Goal: Information Seeking & Learning: Learn about a topic

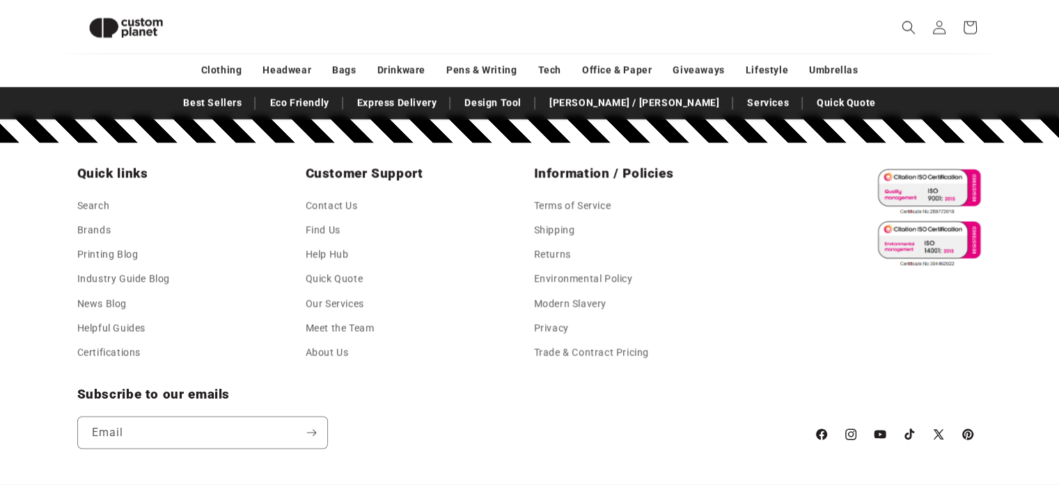
scroll to position [2467, 0]
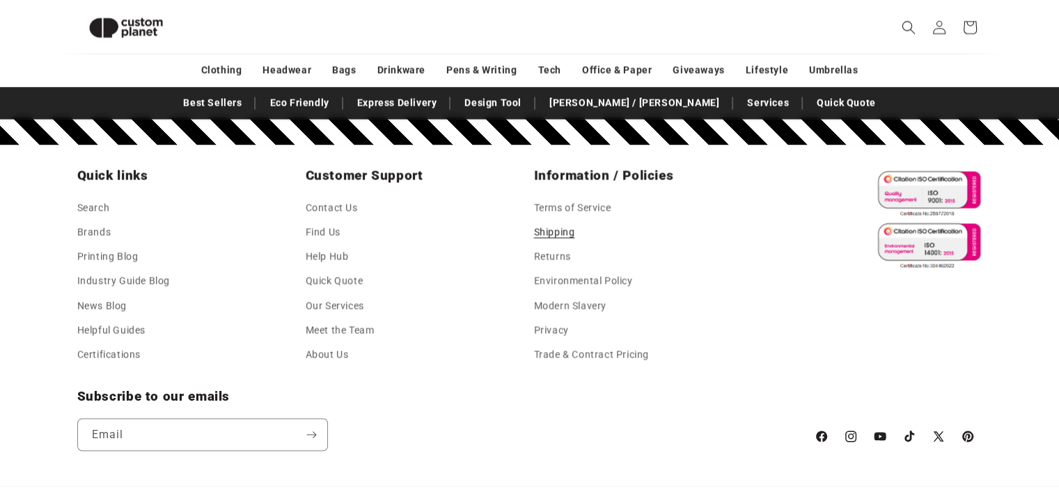
click at [557, 233] on link "Shipping" at bounding box center [554, 232] width 41 height 24
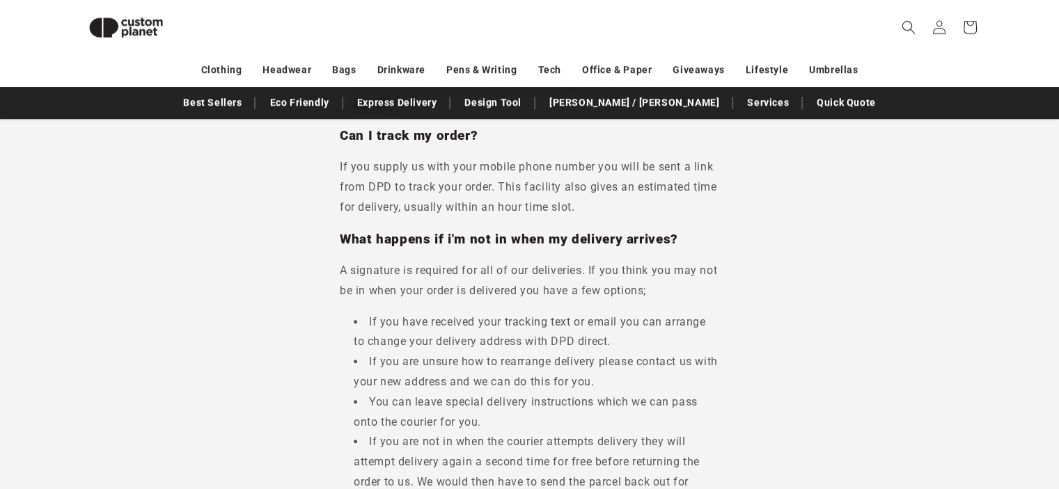
scroll to position [1091, 0]
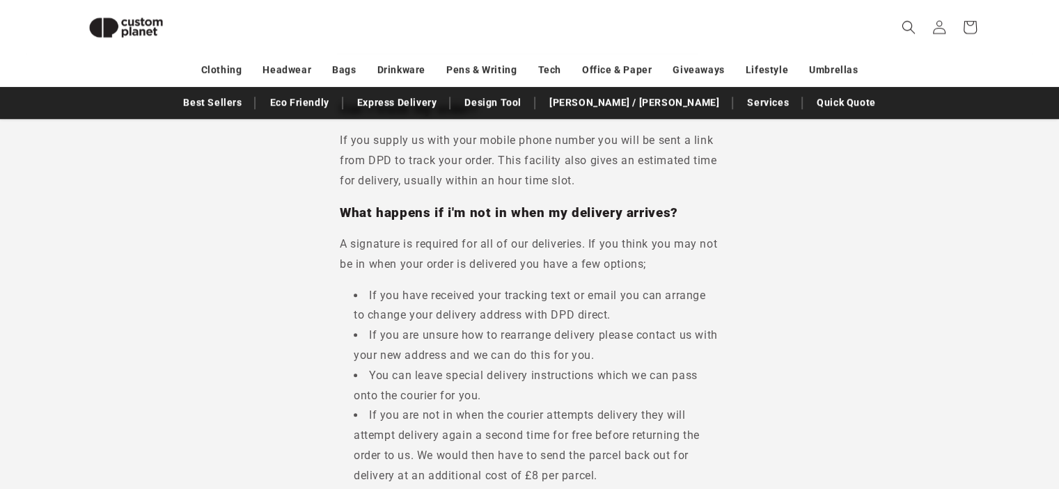
click at [117, 16] on img at bounding box center [125, 28] width 97 height 44
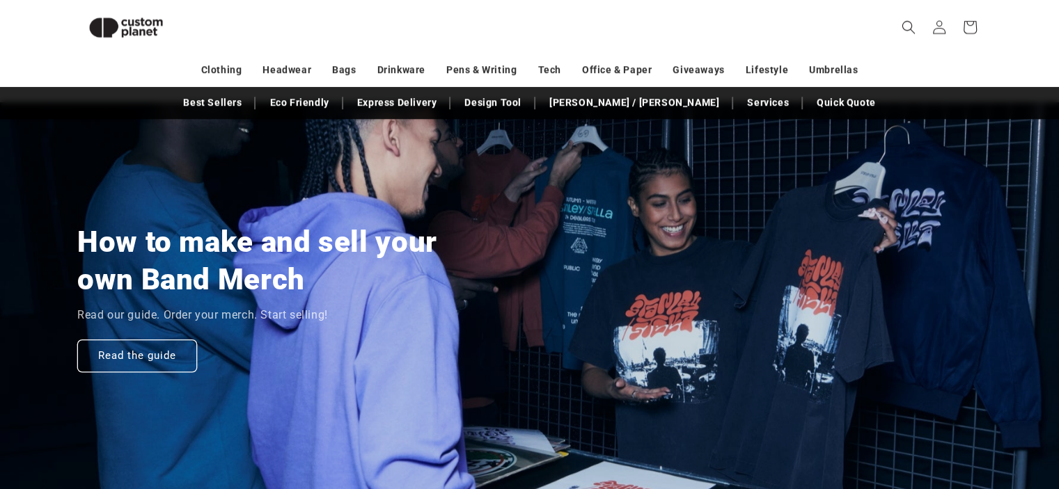
scroll to position [1077, 0]
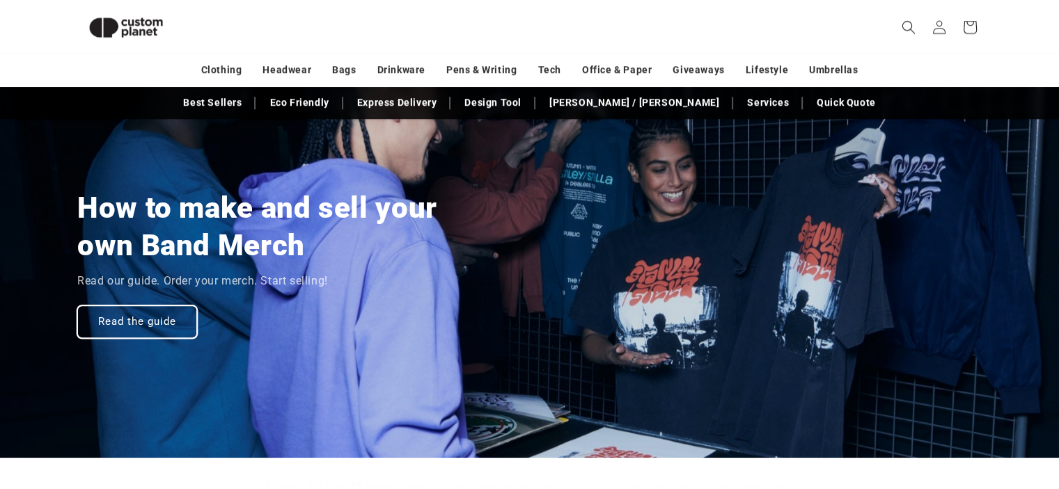
click at [137, 315] on link "Read the guide" at bounding box center [137, 321] width 120 height 33
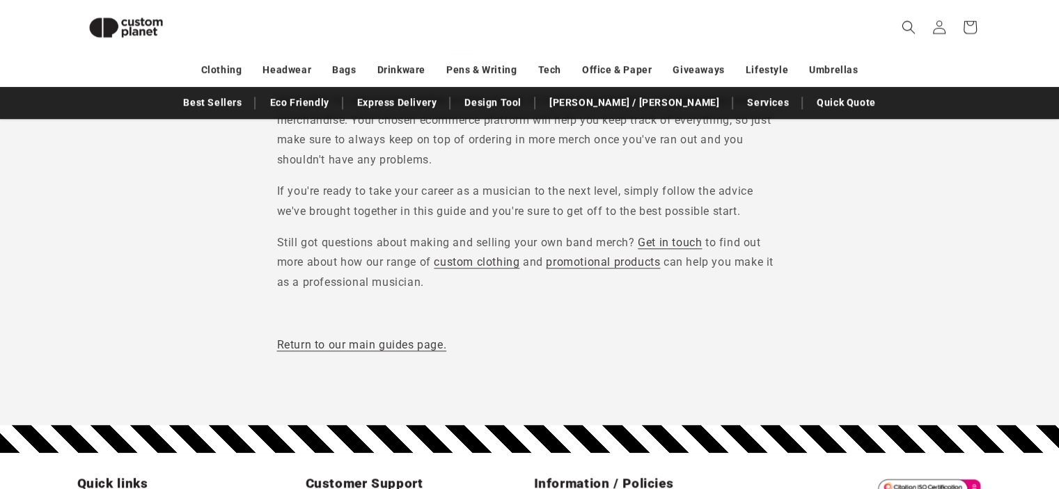
scroll to position [6313, 0]
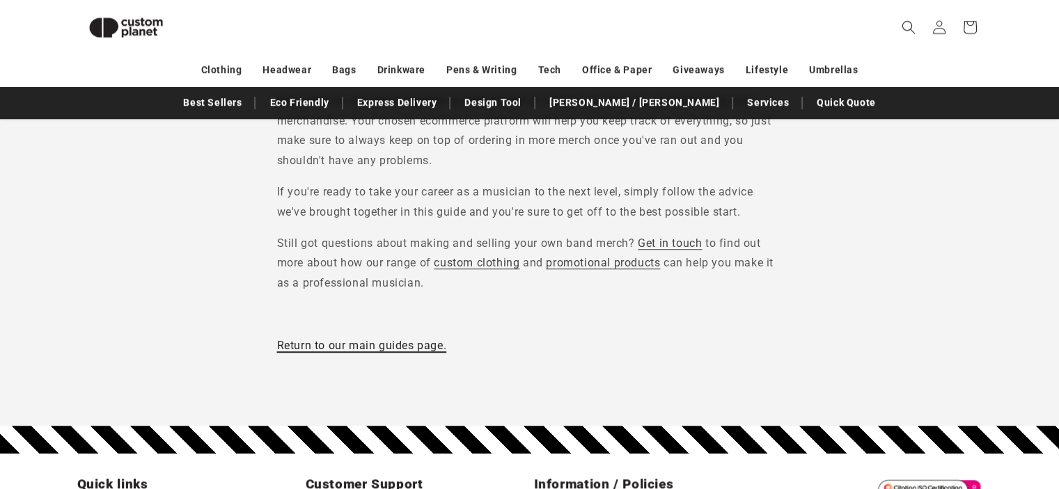
click at [309, 339] on link "Return to our main guides page." at bounding box center [362, 345] width 170 height 13
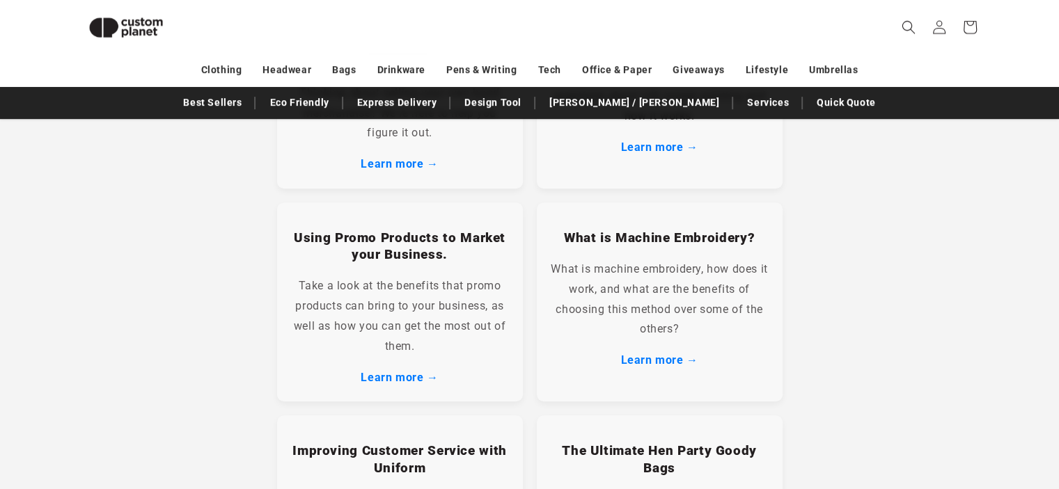
scroll to position [824, 0]
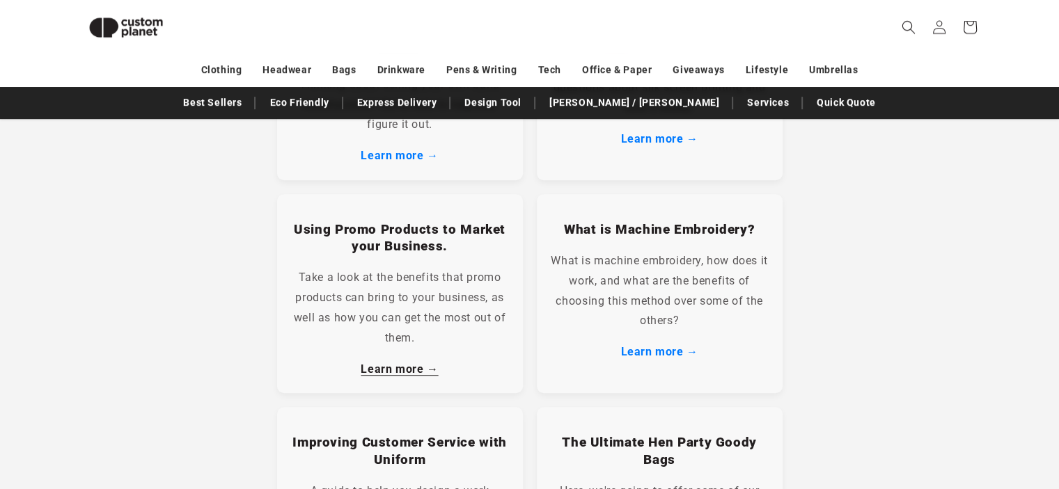
click at [384, 372] on link "Learn more →" at bounding box center [399, 369] width 77 height 13
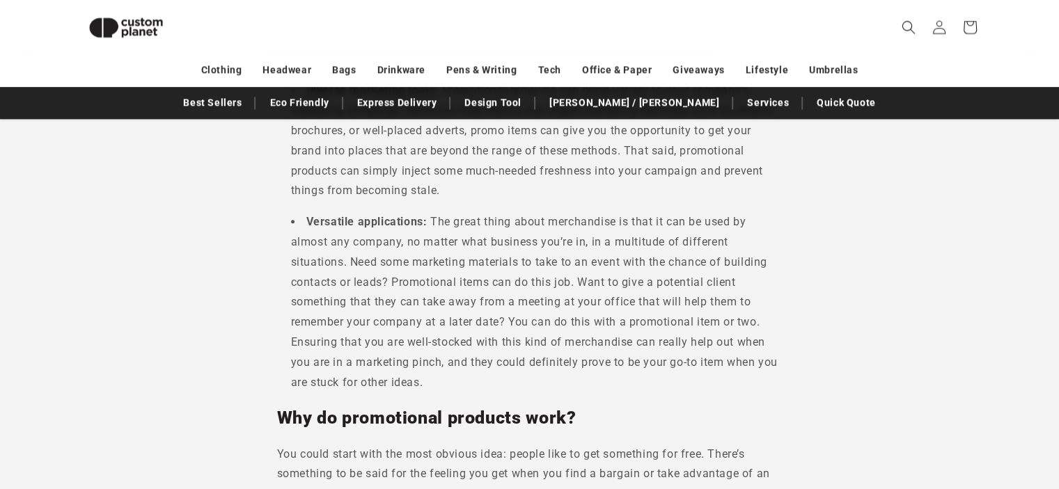
scroll to position [1707, 0]
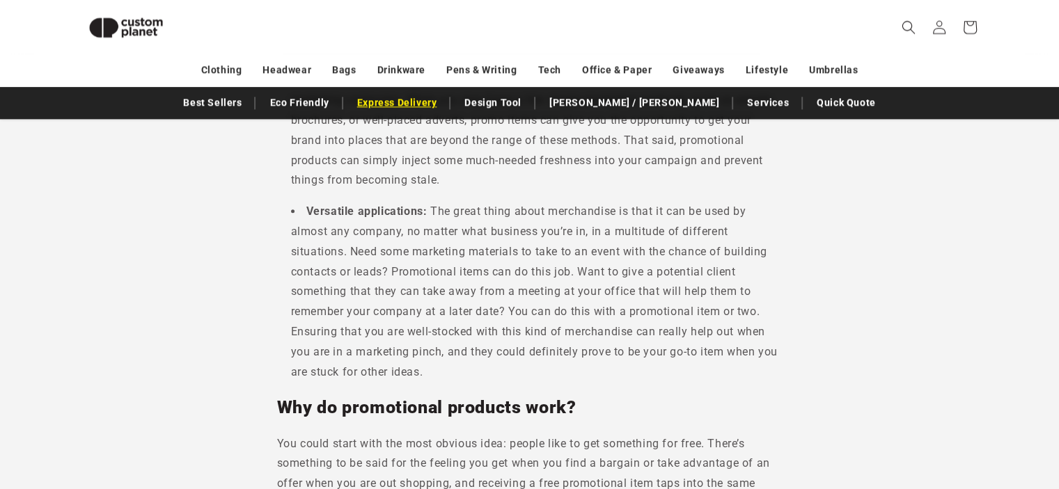
click at [444, 100] on link "Express Delivery" at bounding box center [397, 102] width 94 height 24
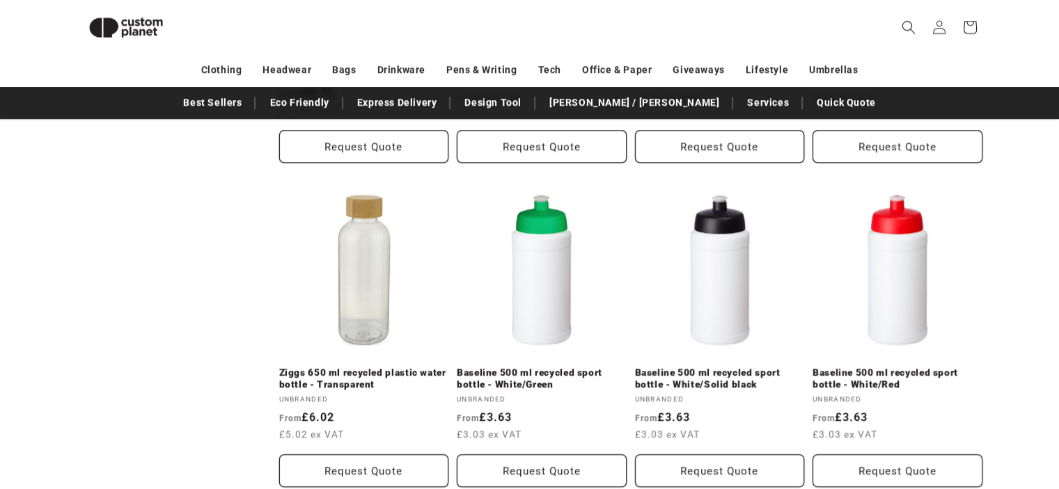
scroll to position [1097, 0]
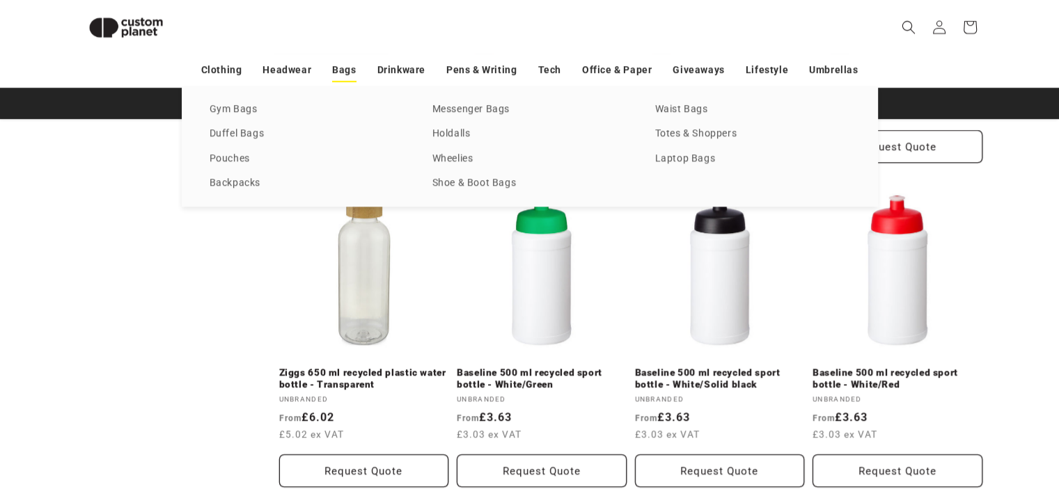
click at [347, 63] on link "Bags" at bounding box center [344, 70] width 24 height 24
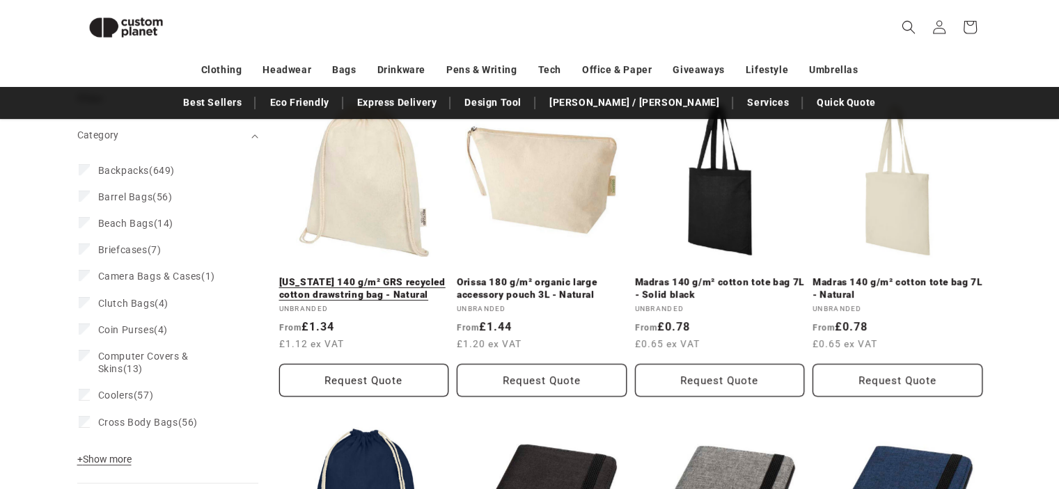
scroll to position [287, 0]
click at [361, 276] on link "[US_STATE] 140 g/m² GRS recycled cotton drawstring bag - Natural" at bounding box center [364, 288] width 170 height 24
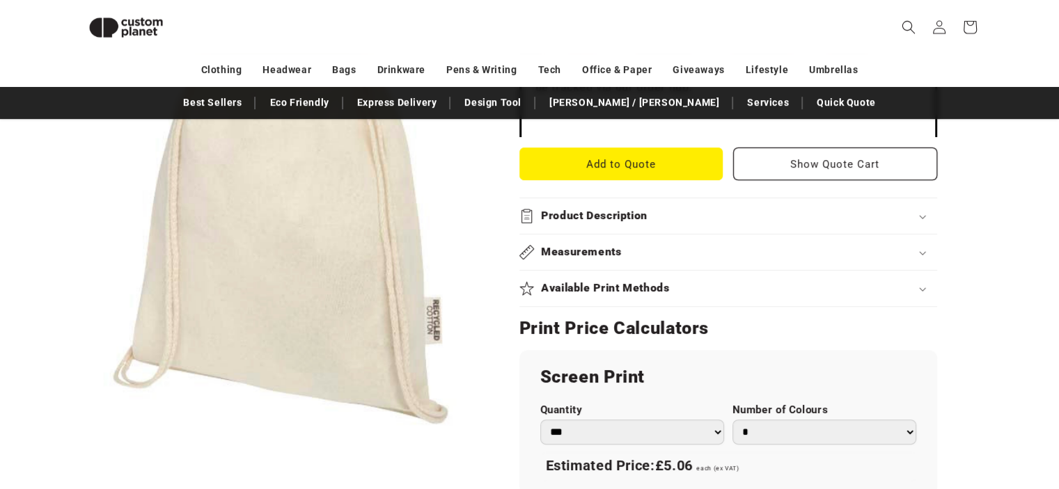
scroll to position [579, 0]
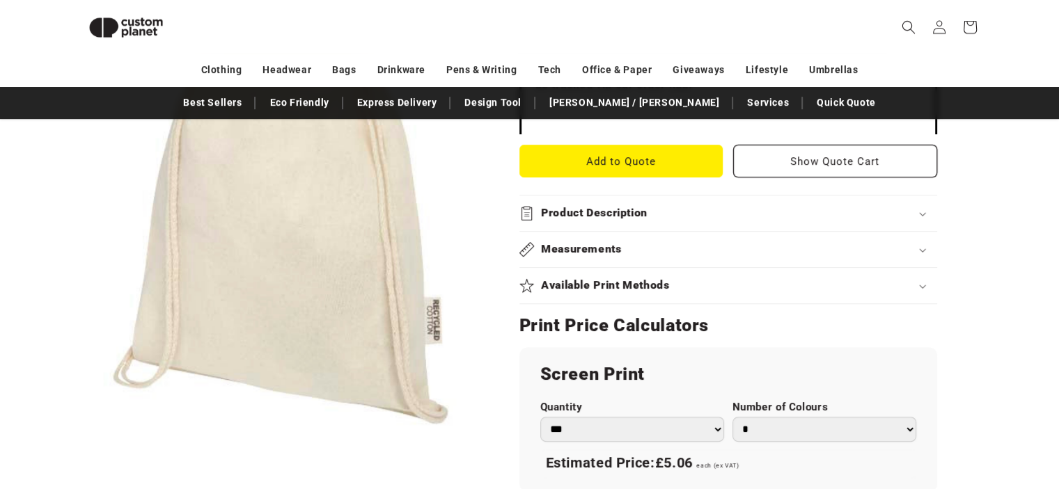
click at [603, 283] on h2 "Available Print Methods" at bounding box center [605, 285] width 129 height 15
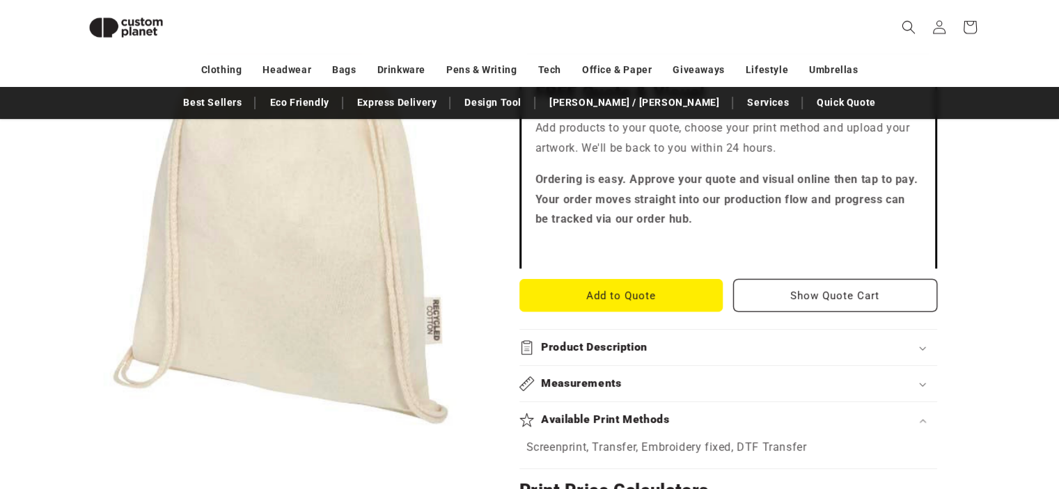
scroll to position [441, 0]
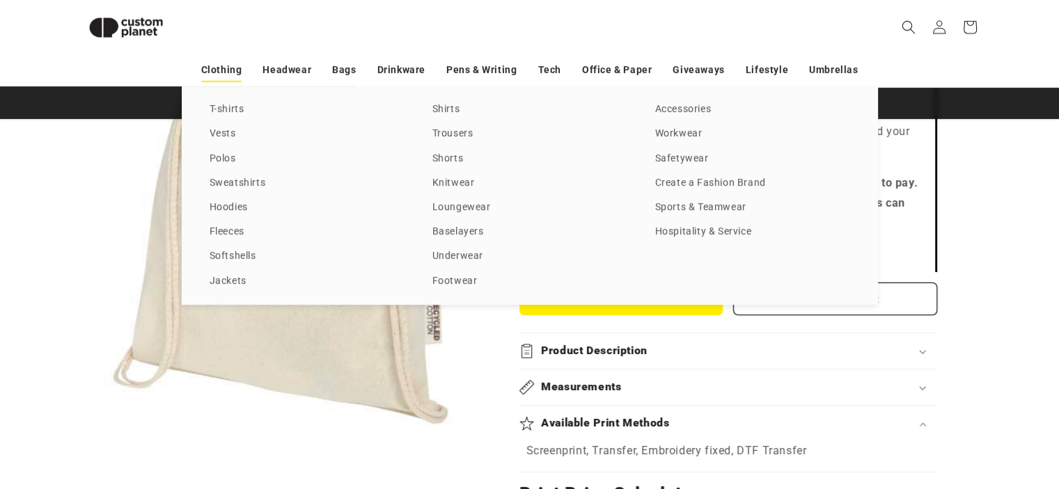
click at [235, 69] on link "Clothing" at bounding box center [221, 70] width 41 height 24
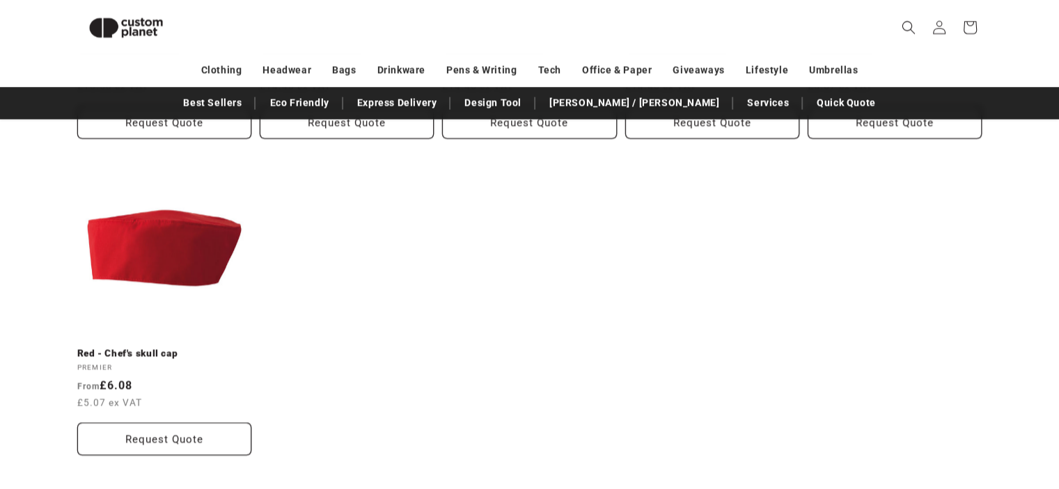
scroll to position [2559, 0]
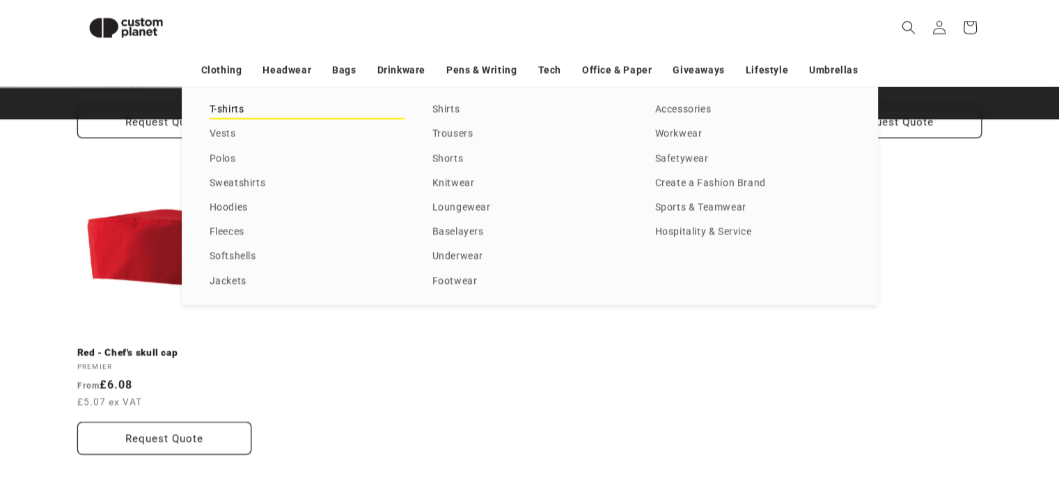
click at [221, 108] on link "T-shirts" at bounding box center [306, 109] width 195 height 19
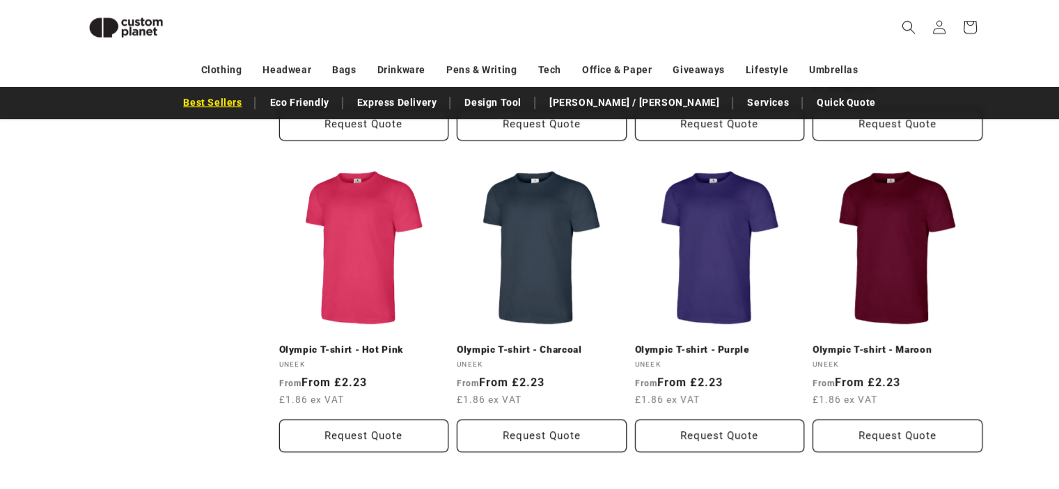
scroll to position [774, 0]
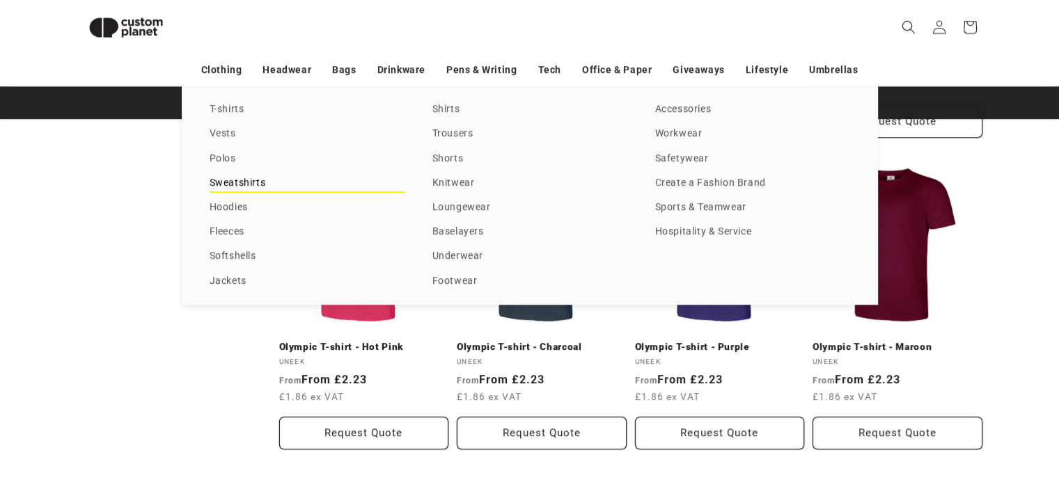
click at [251, 178] on link "Sweatshirts" at bounding box center [306, 183] width 195 height 19
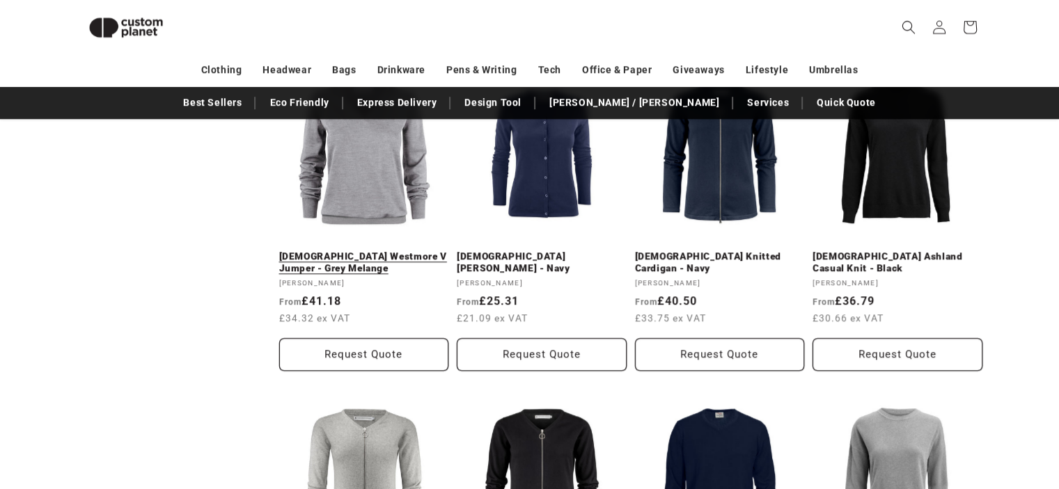
scroll to position [1200, 0]
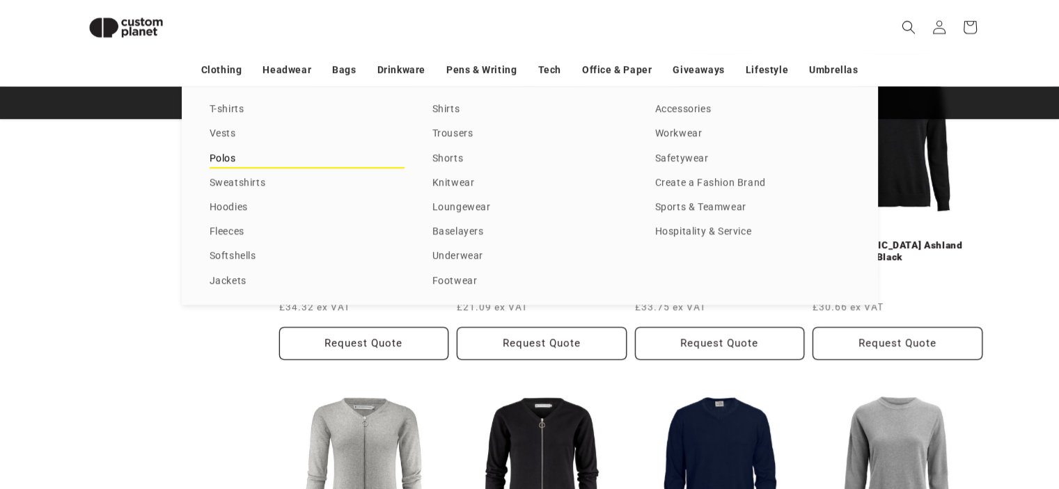
click at [216, 158] on link "Polos" at bounding box center [306, 159] width 195 height 19
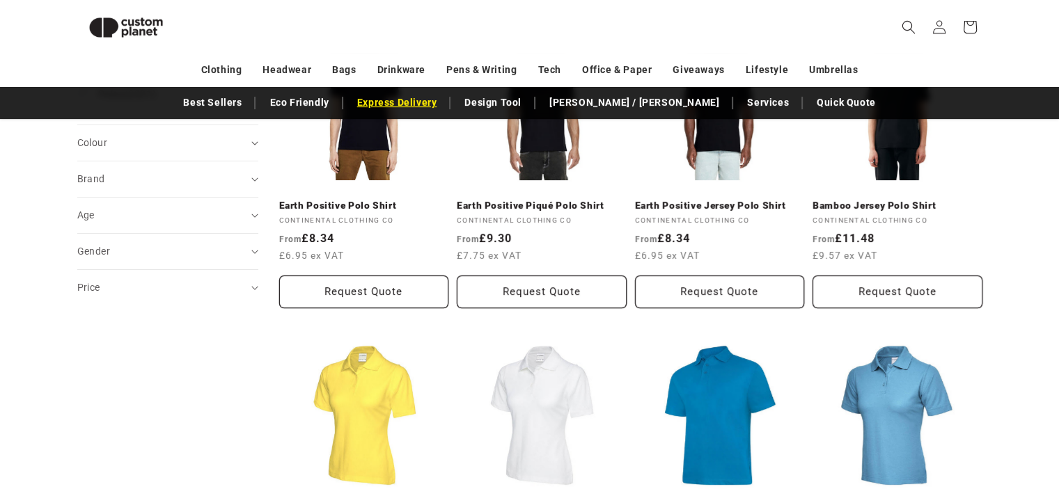
scroll to position [267, 0]
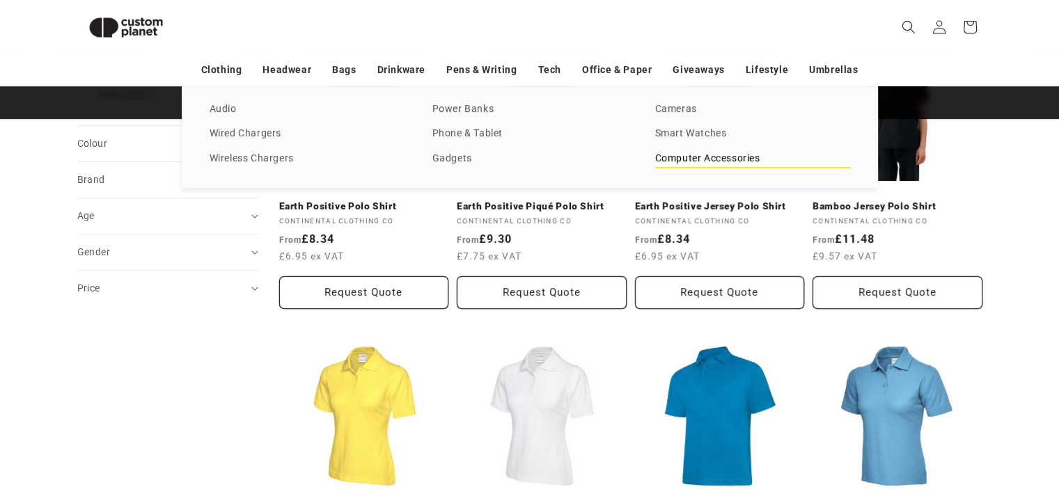
click at [690, 165] on link "Computer Accessories" at bounding box center [752, 159] width 195 height 19
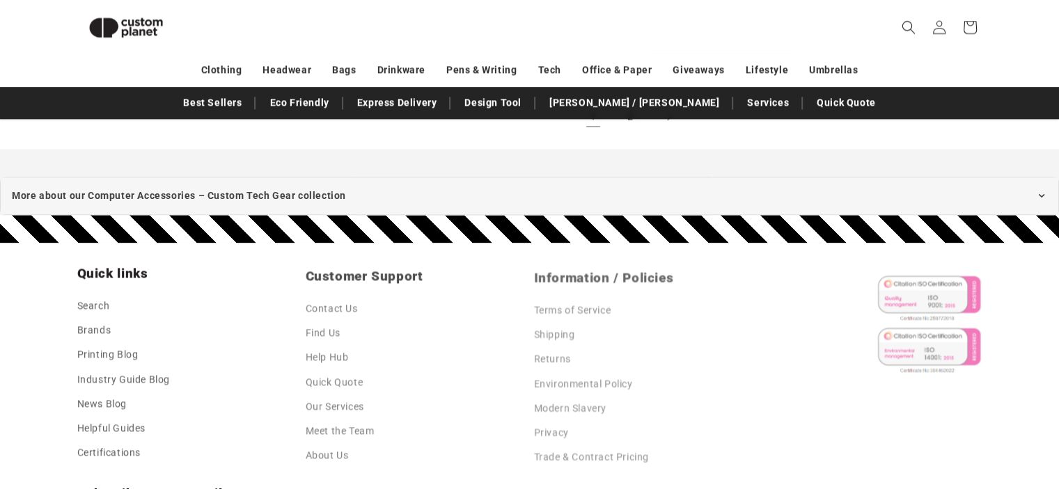
scroll to position [1997, 0]
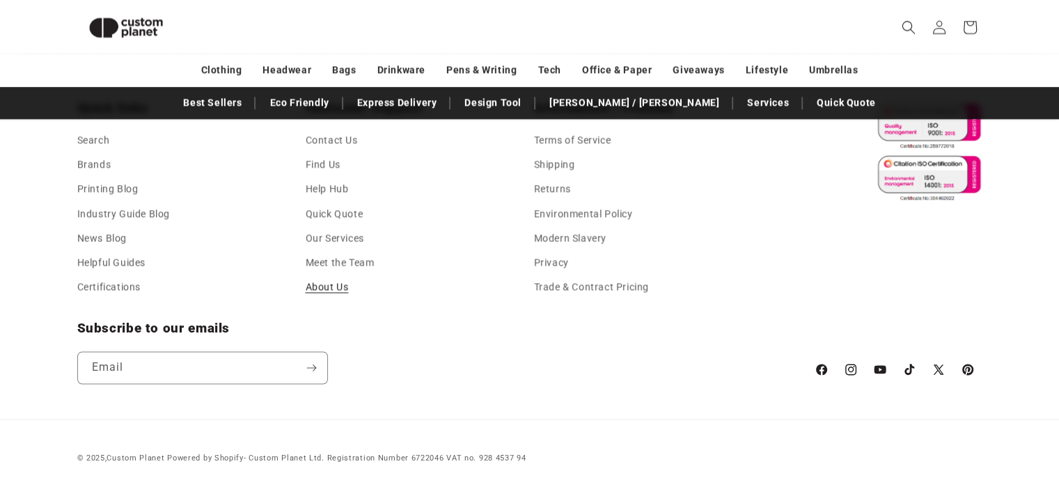
click at [335, 287] on link "About Us" at bounding box center [327, 287] width 43 height 24
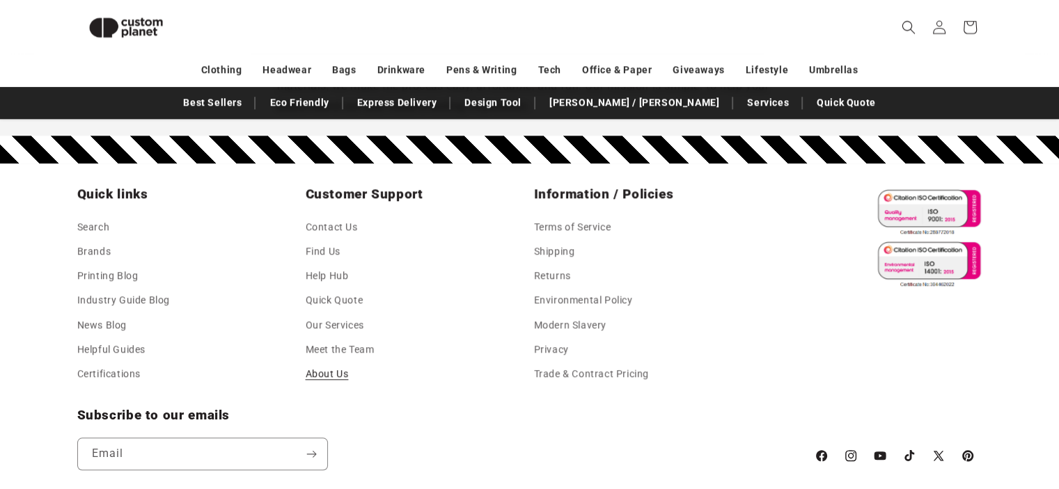
scroll to position [1386, 0]
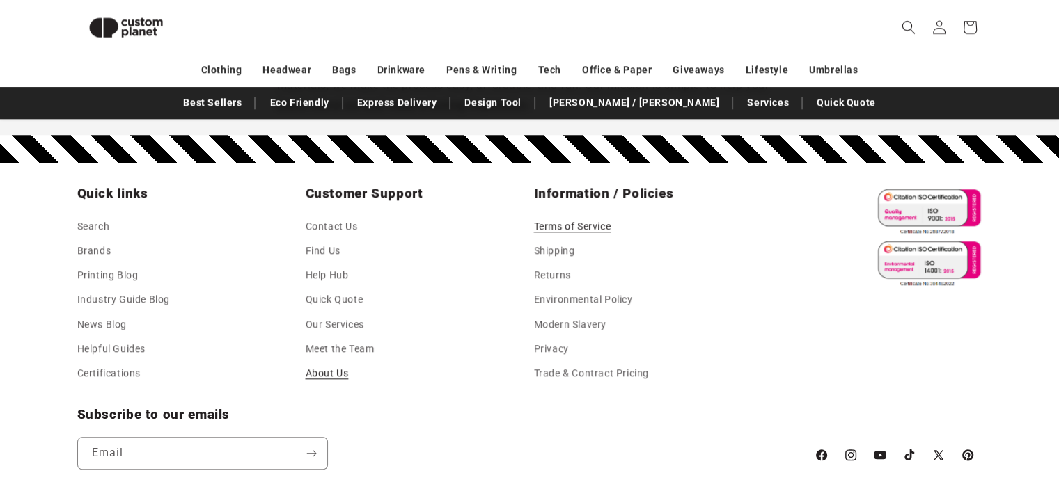
click at [571, 228] on link "Terms of Service" at bounding box center [572, 228] width 77 height 21
click at [585, 376] on link "Trade & Contract Pricing" at bounding box center [591, 373] width 115 height 24
click at [102, 245] on link "Brands" at bounding box center [94, 251] width 34 height 24
click at [95, 280] on link "Printing Blog" at bounding box center [107, 275] width 61 height 24
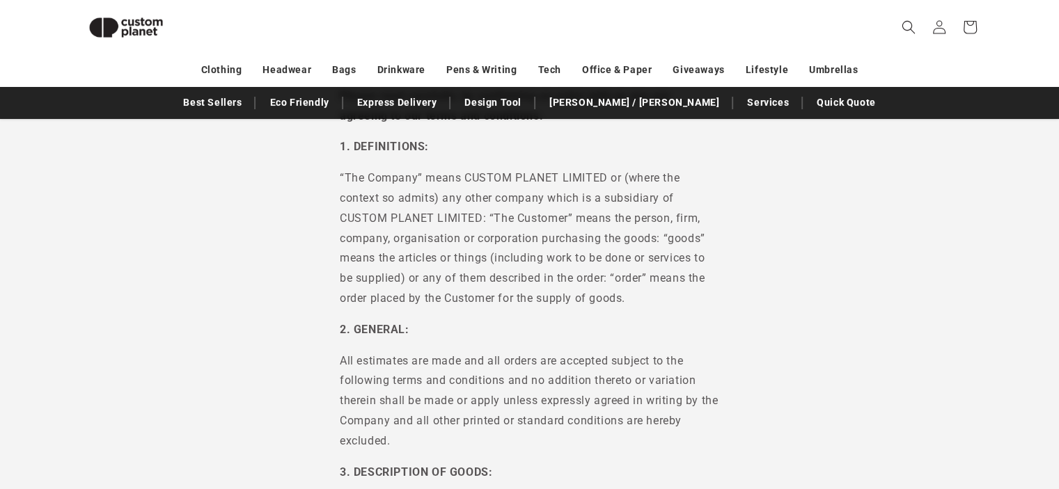
scroll to position [154, 0]
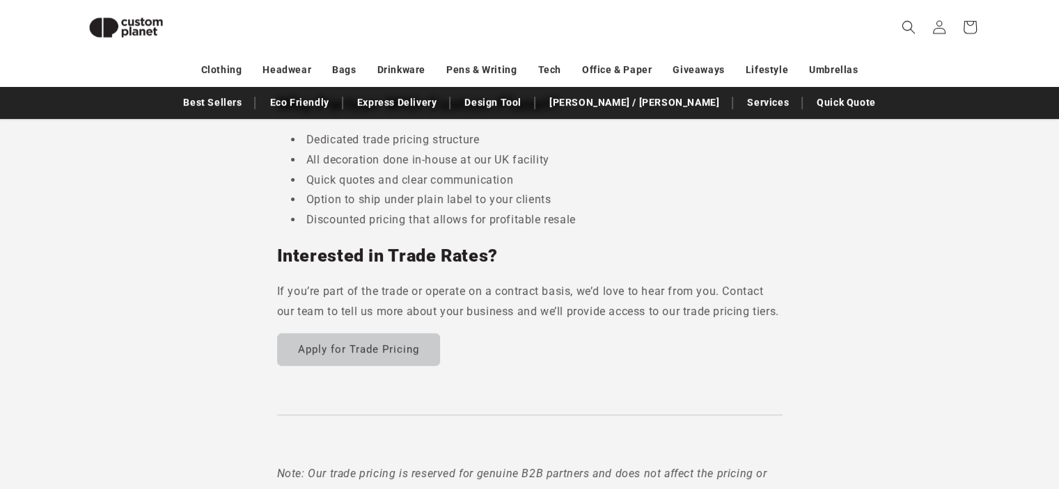
scroll to position [475, 0]
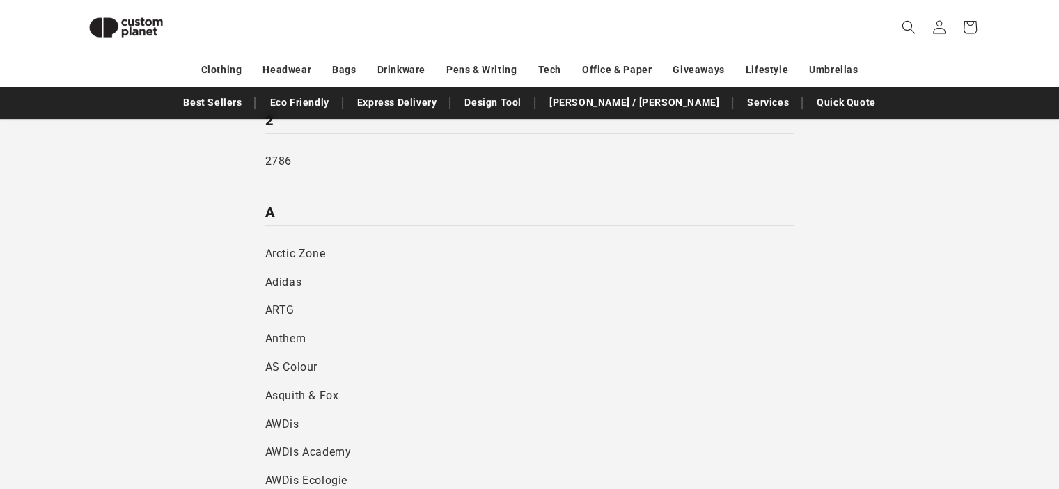
scroll to position [256, 0]
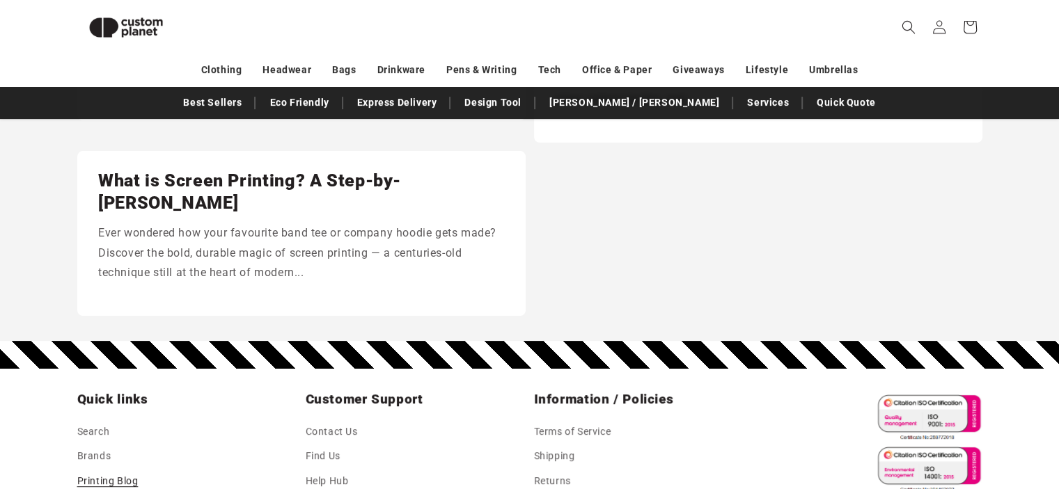
scroll to position [288, 0]
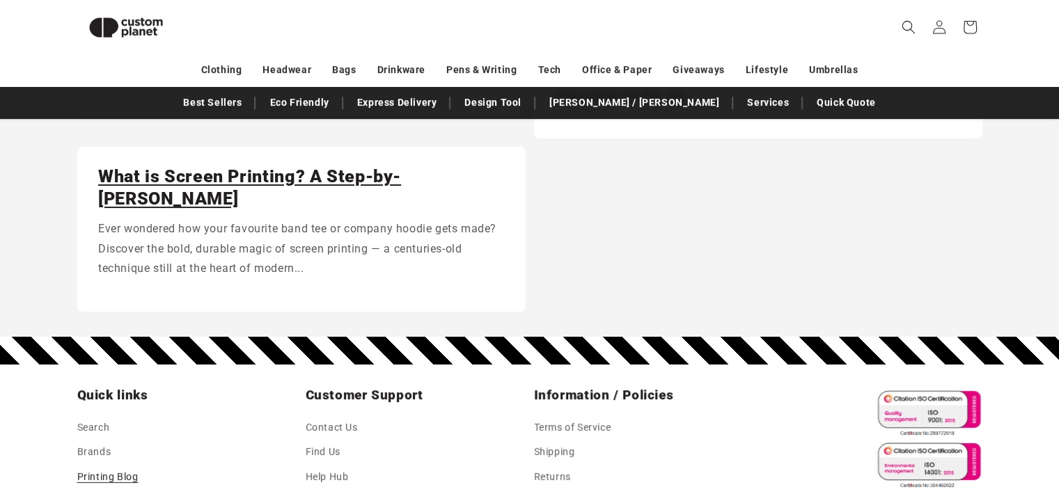
click at [245, 182] on link "What is Screen Printing? A Step-by-[PERSON_NAME]" at bounding box center [301, 188] width 406 height 45
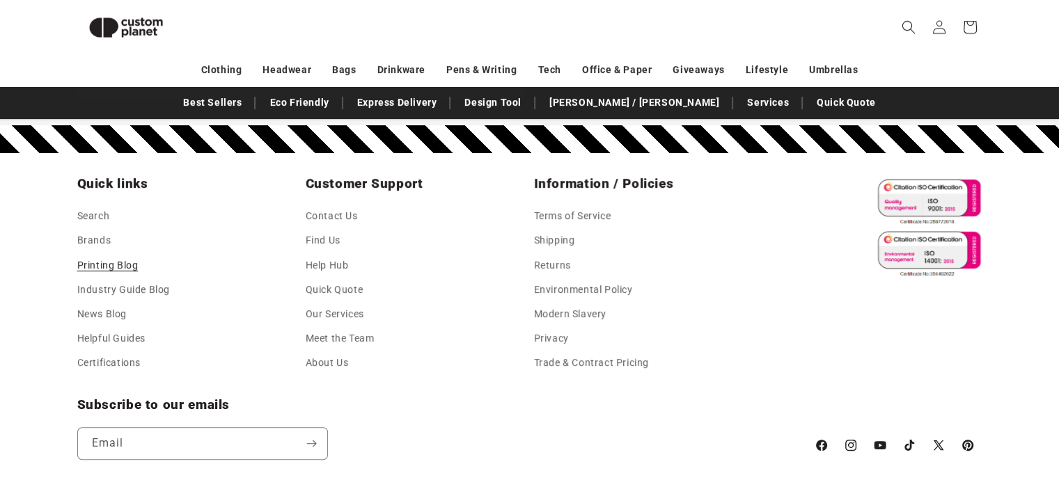
scroll to position [504, 0]
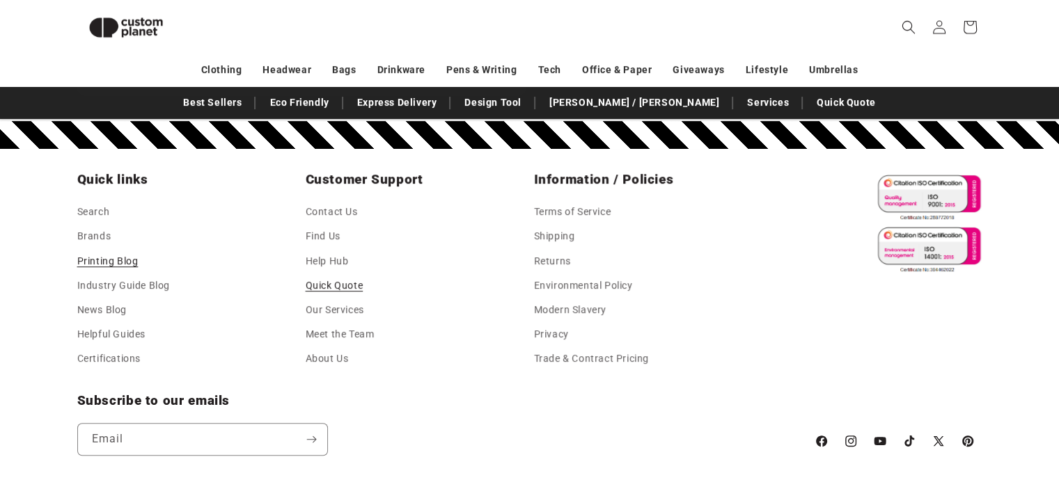
click at [317, 274] on link "Quick Quote" at bounding box center [335, 286] width 58 height 24
click at [356, 298] on link "Our Services" at bounding box center [335, 310] width 58 height 24
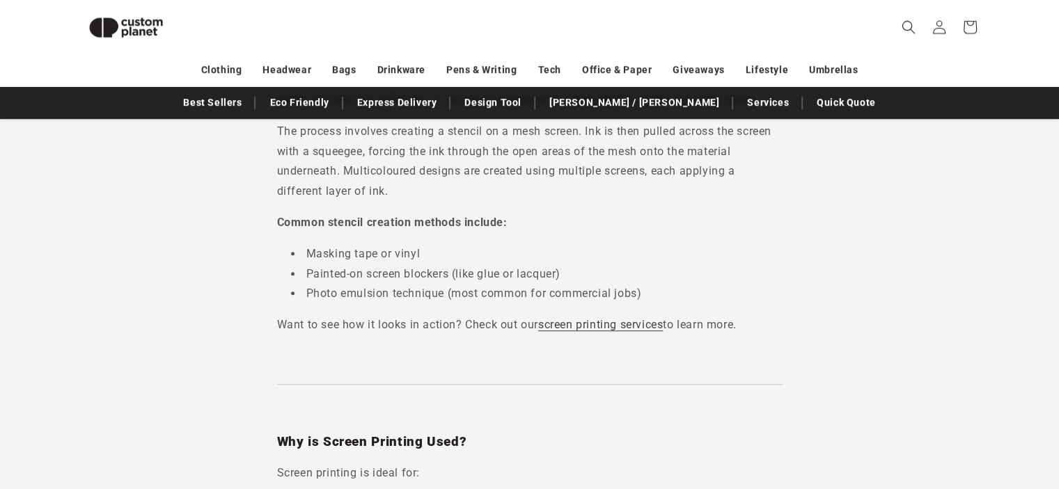
scroll to position [792, 0]
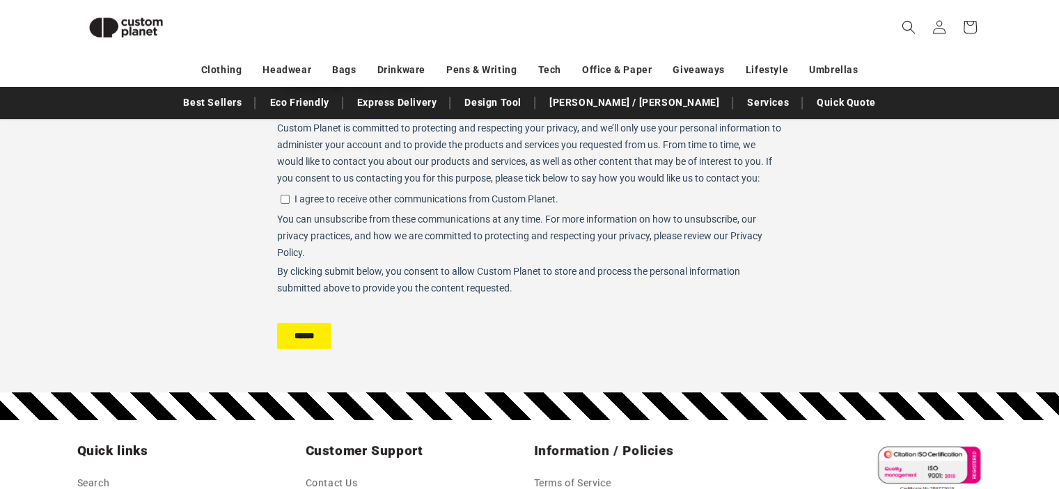
scroll to position [459, 0]
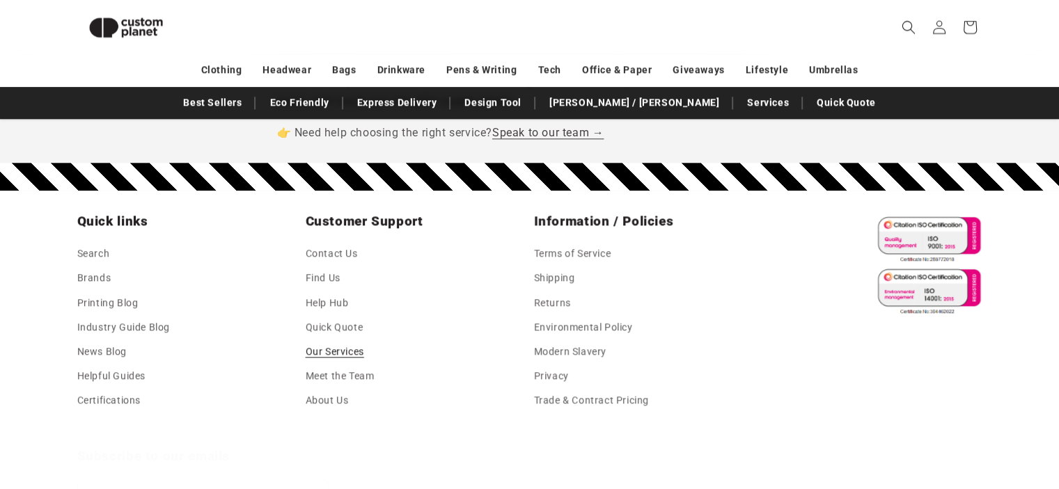
scroll to position [1411, 0]
